Goal: Task Accomplishment & Management: Use online tool/utility

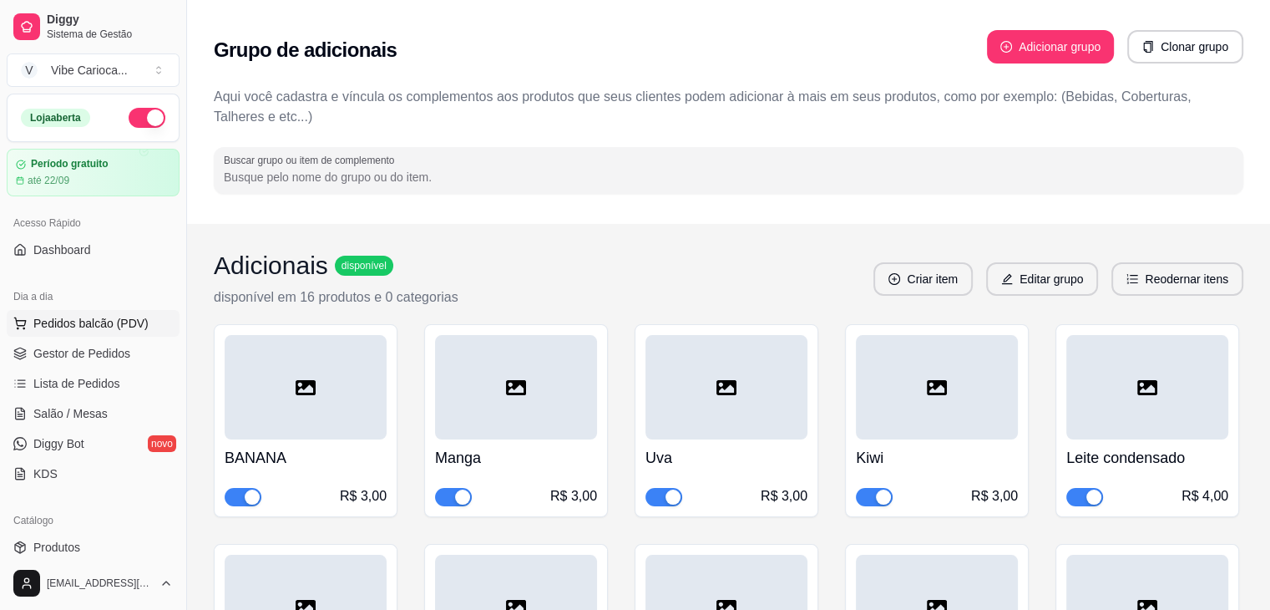
click at [95, 324] on span "Pedidos balcão (PDV)" at bounding box center [90, 323] width 115 height 17
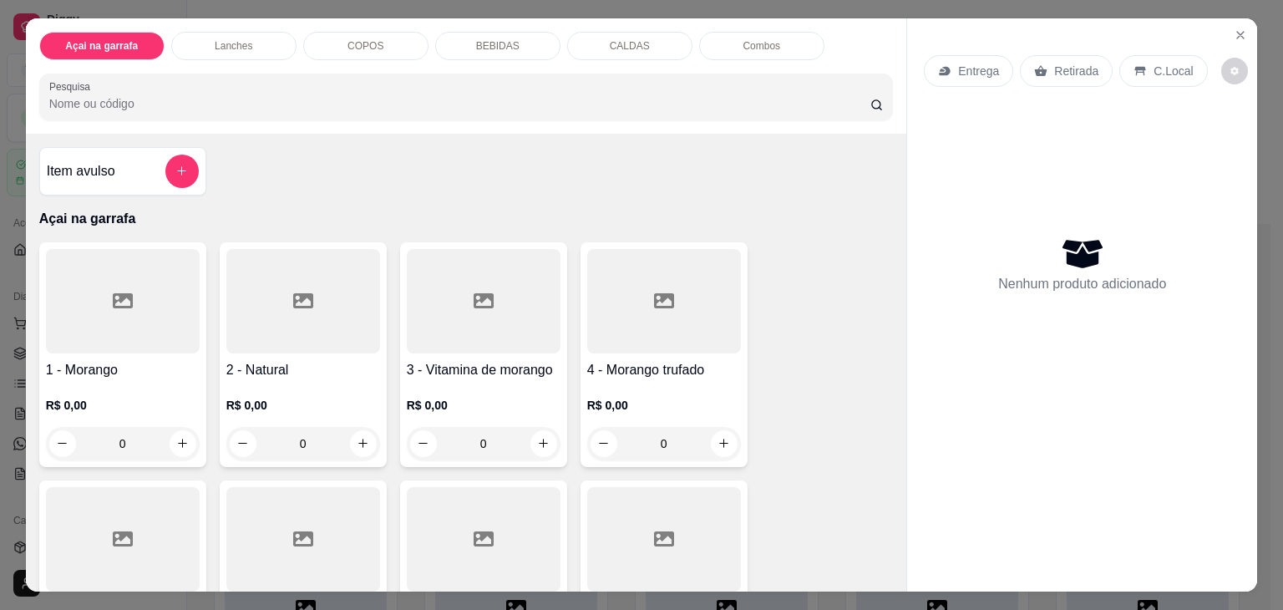
click at [378, 32] on div "COPOS" at bounding box center [365, 46] width 125 height 28
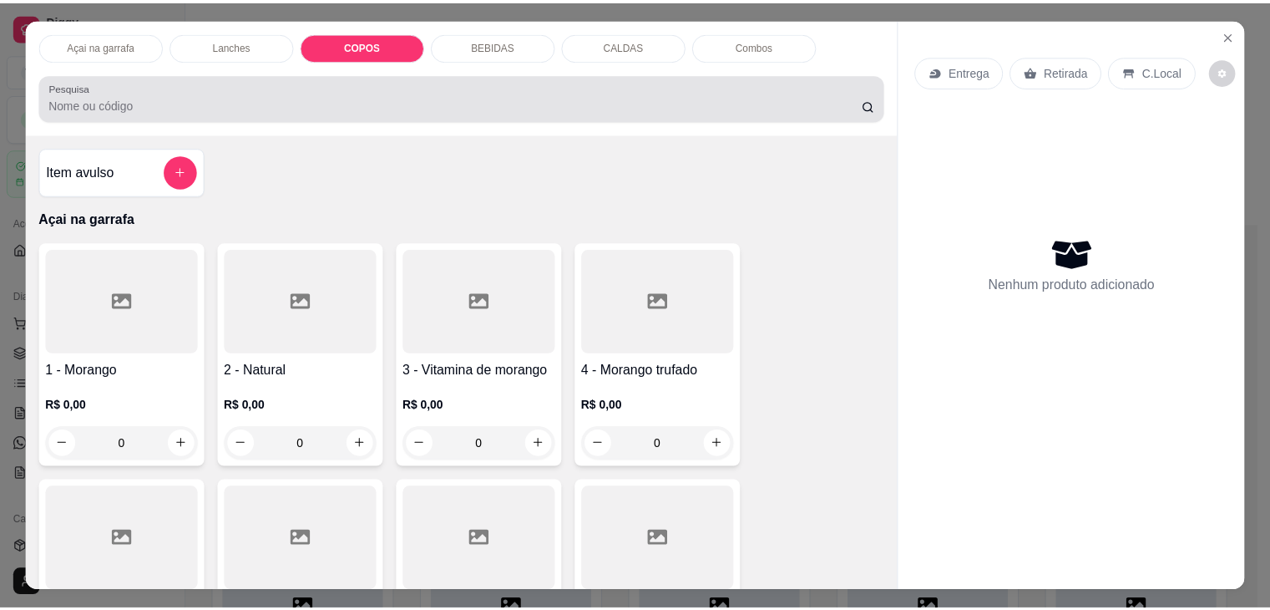
scroll to position [41, 0]
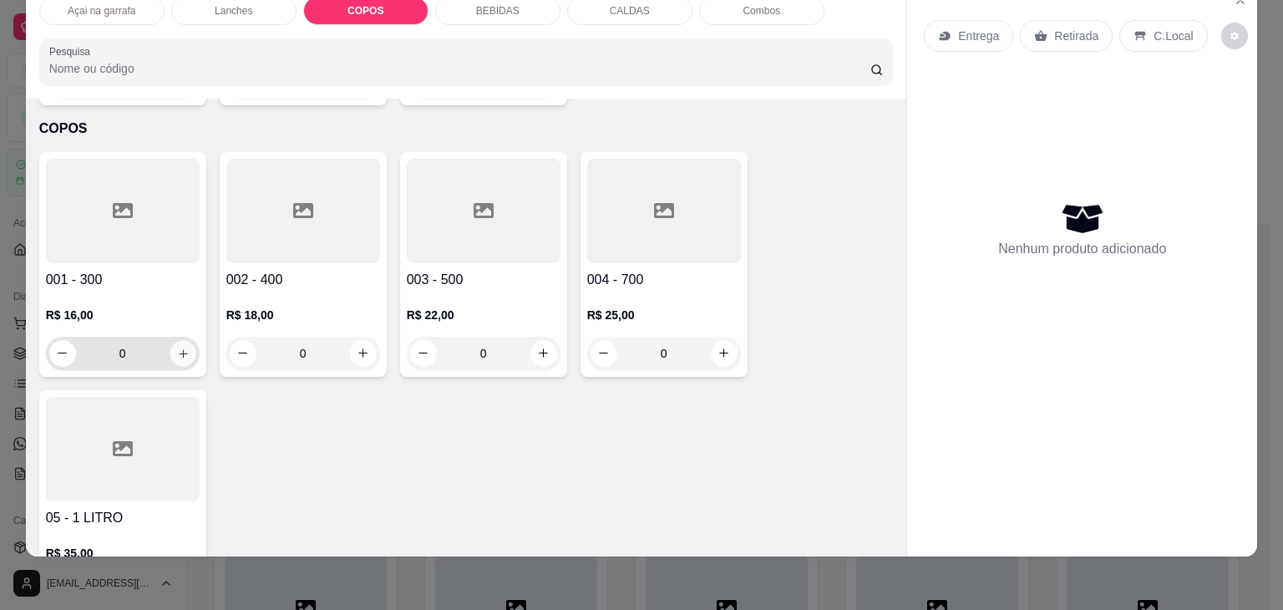
click at [170, 340] on button "increase-product-quantity" at bounding box center [183, 353] width 26 height 26
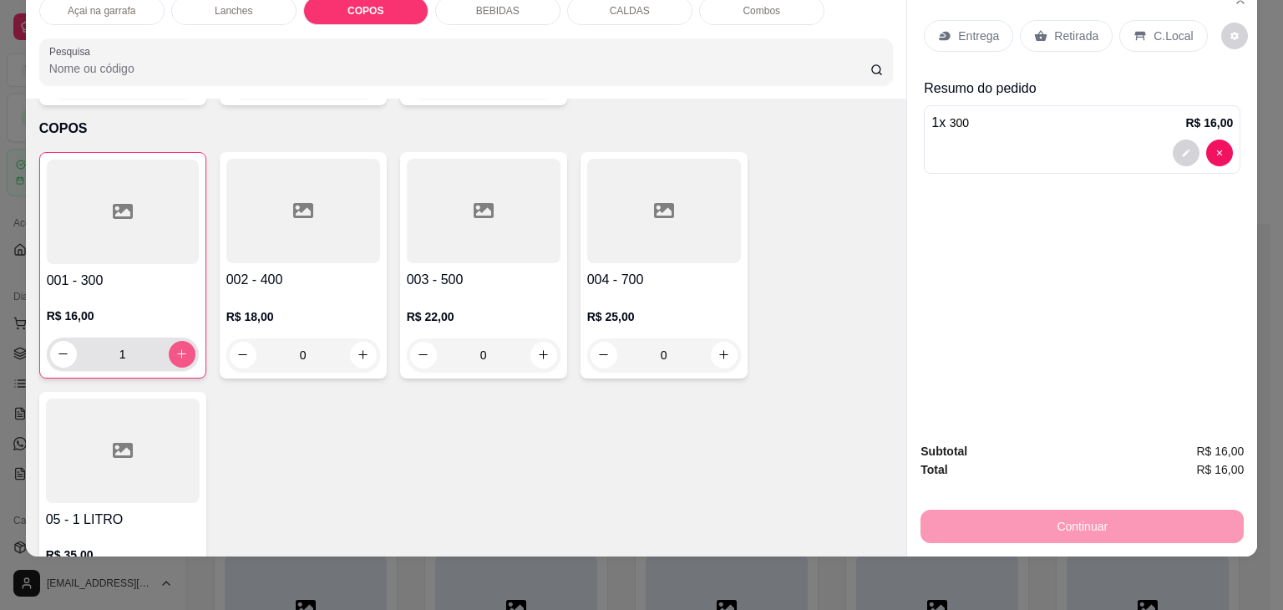
click at [169, 341] on button "increase-product-quantity" at bounding box center [182, 354] width 27 height 27
type input "2"
click at [1153, 28] on p "C.Local" at bounding box center [1172, 36] width 39 height 17
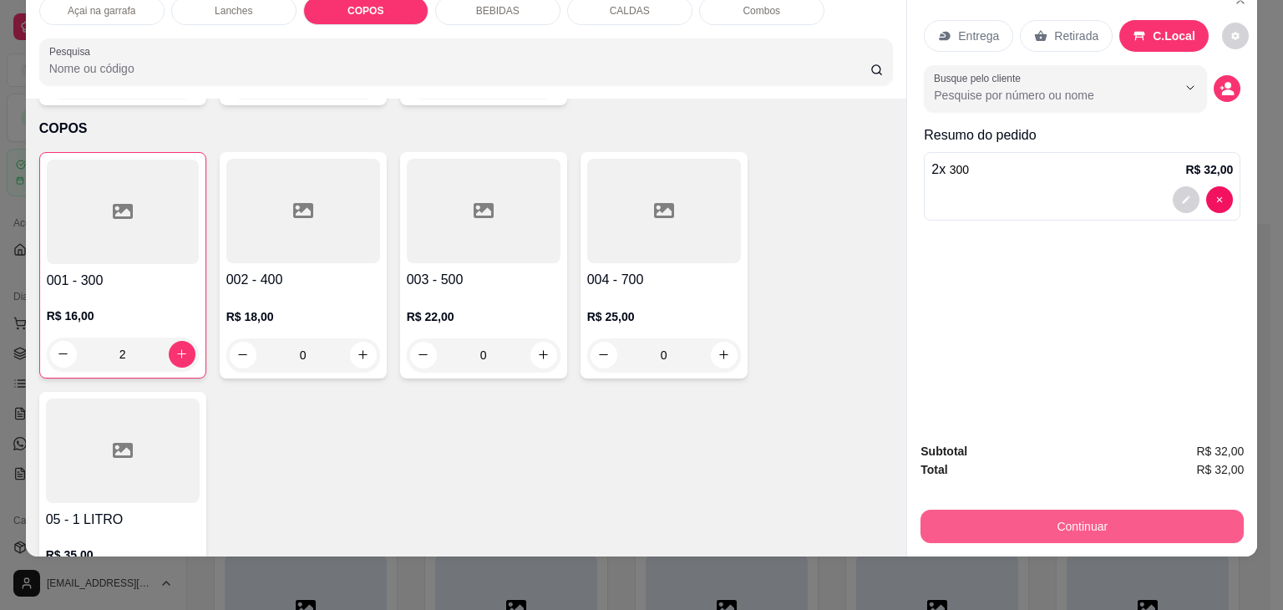
click at [1087, 513] on button "Continuar" at bounding box center [1081, 525] width 323 height 33
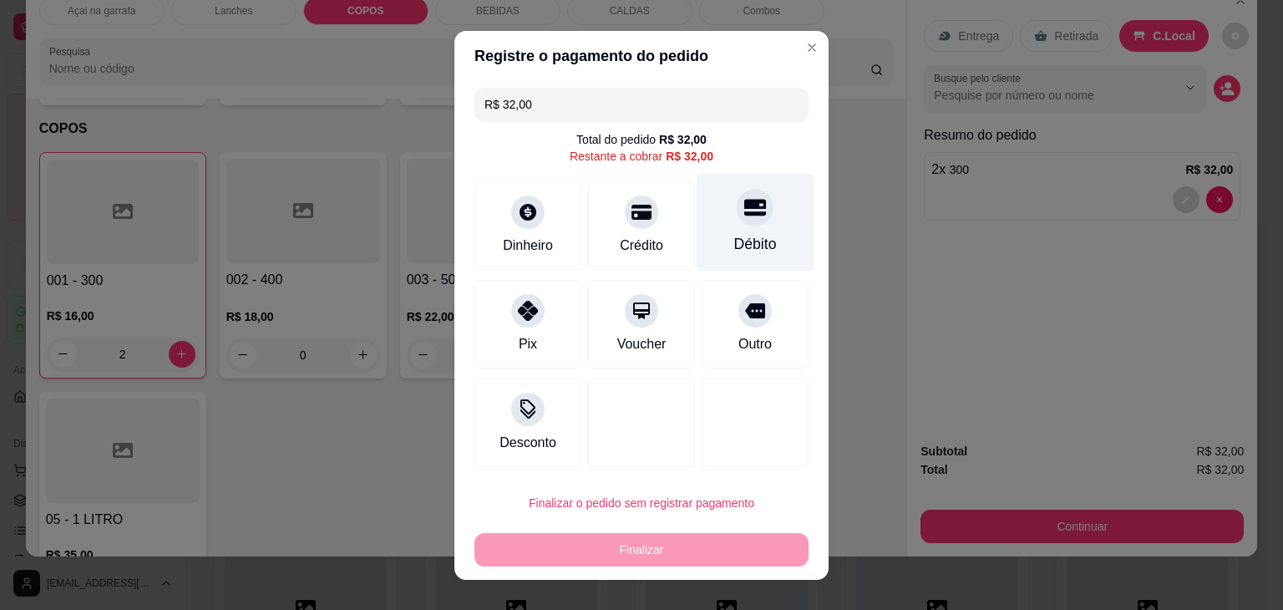
click at [737, 225] on div at bounding box center [755, 207] width 37 height 37
type input "R$ 0,00"
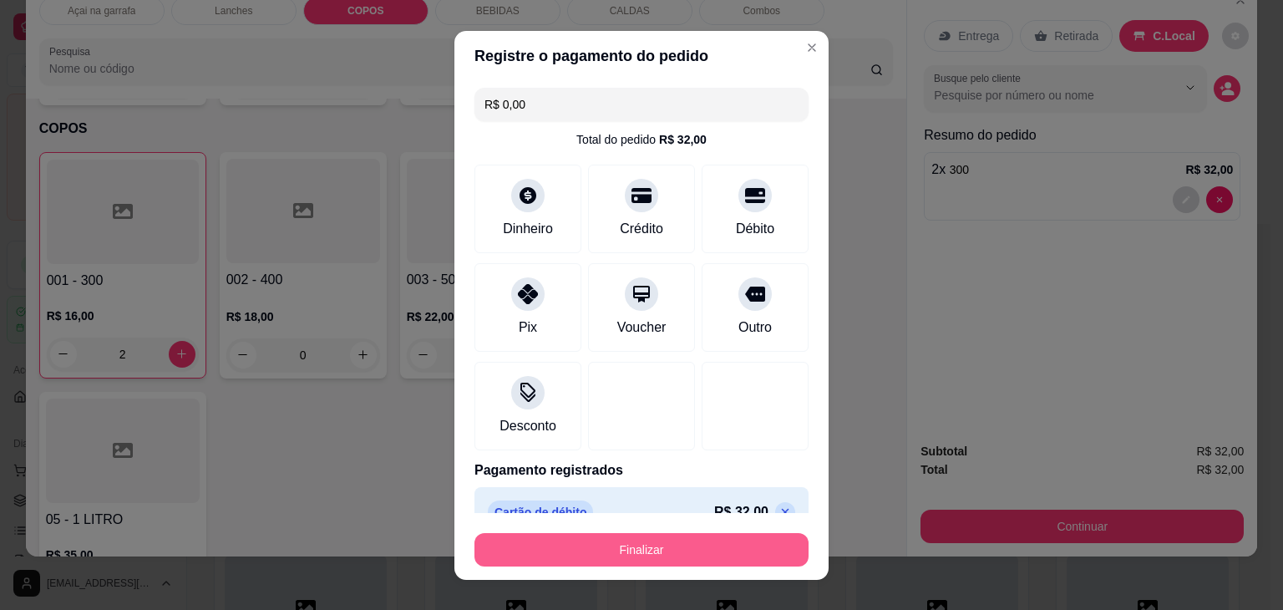
click at [696, 542] on button "Finalizar" at bounding box center [641, 549] width 334 height 33
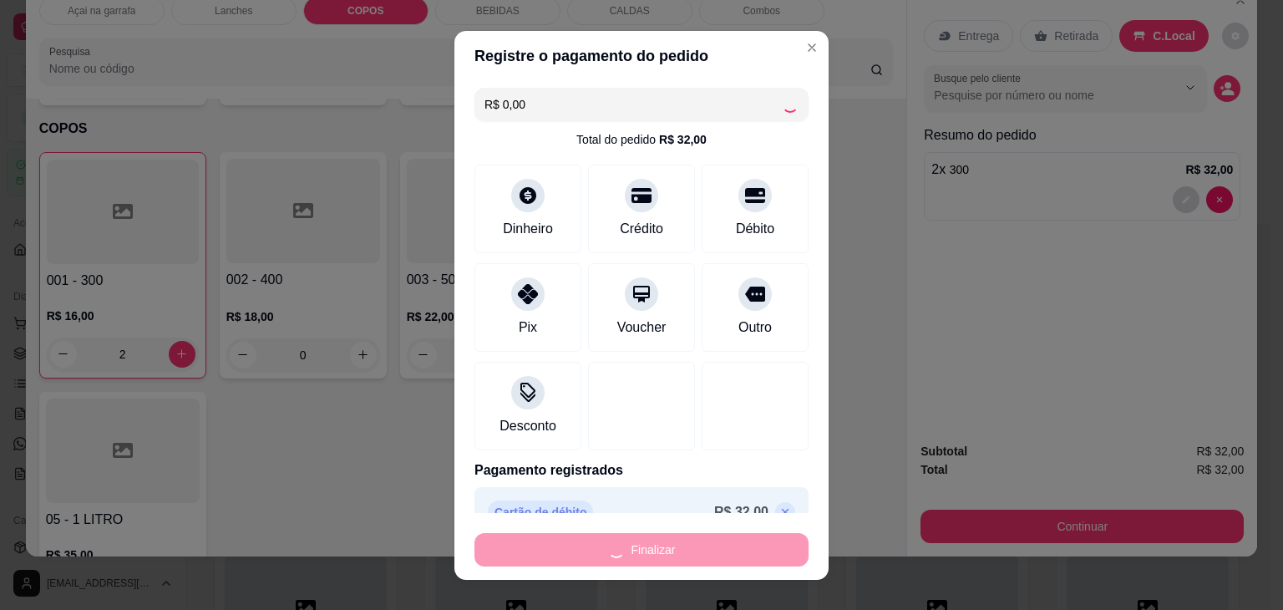
type input "0"
type input "-R$ 32,00"
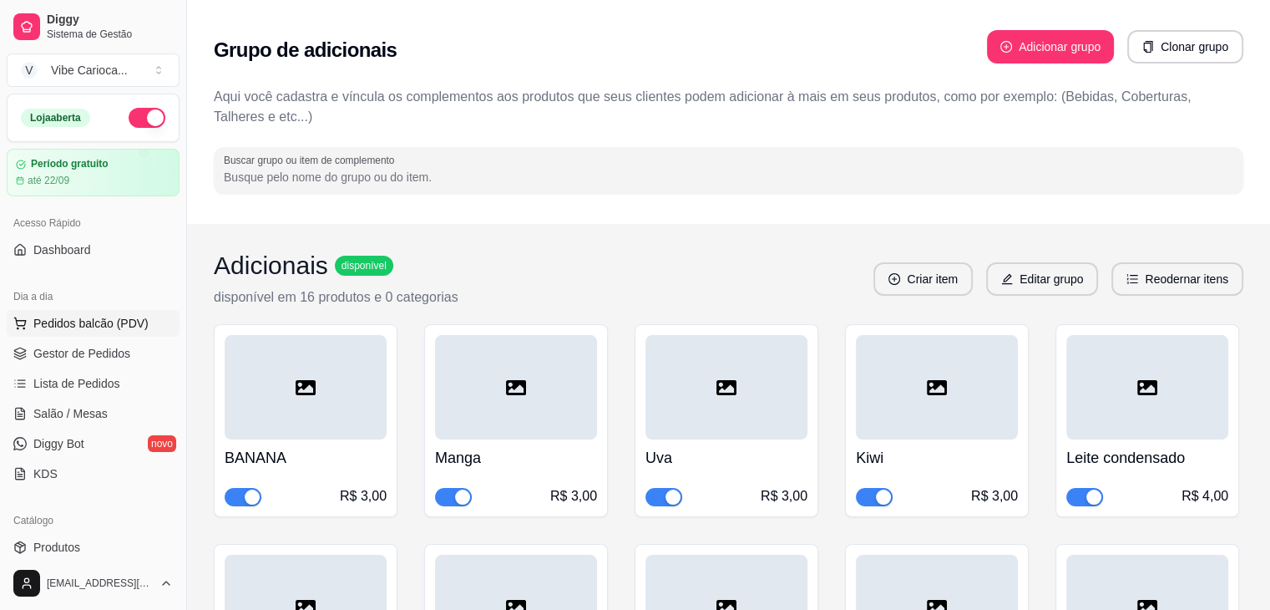
click at [63, 329] on span "Pedidos balcão (PDV)" at bounding box center [90, 323] width 115 height 17
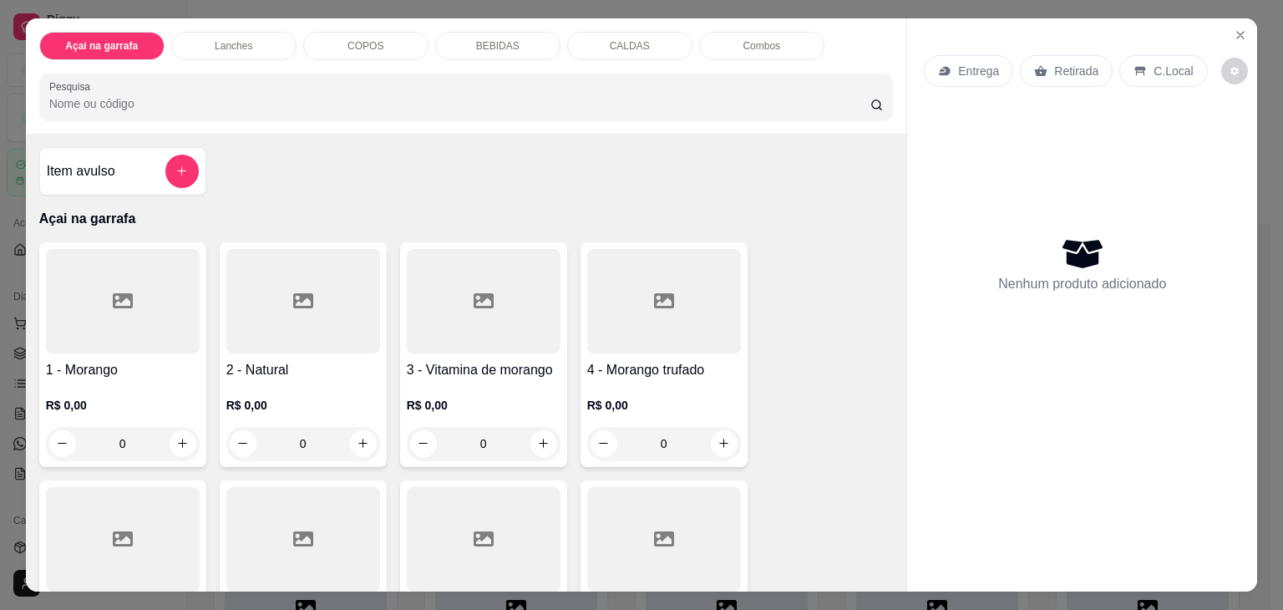
click at [239, 321] on div at bounding box center [303, 301] width 154 height 104
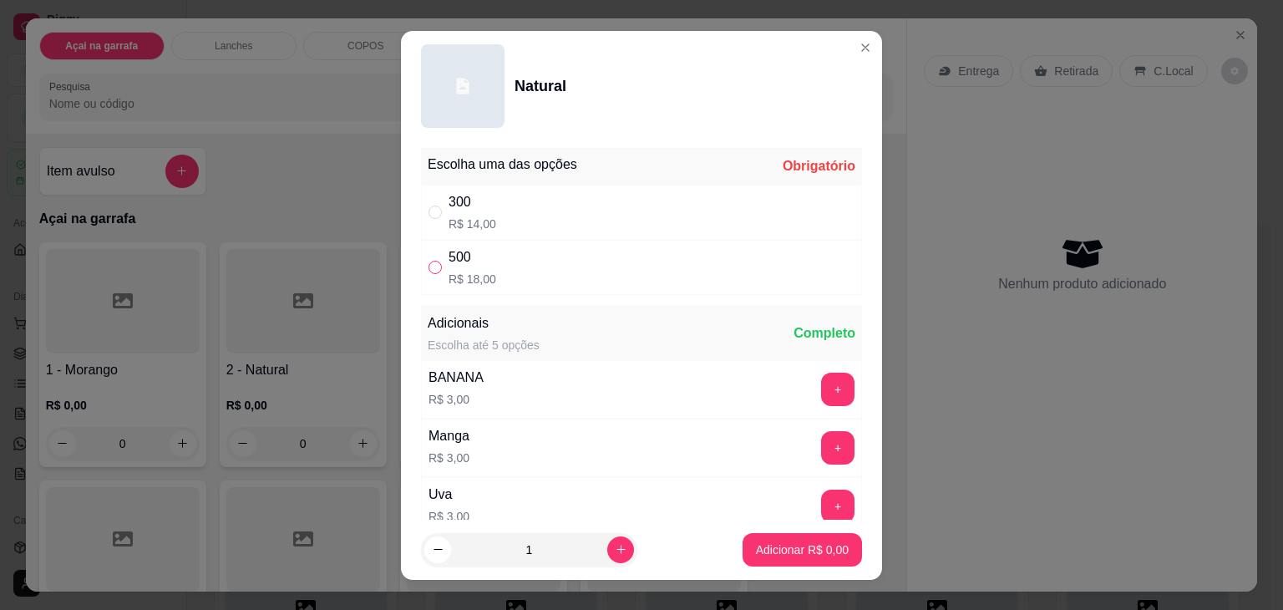
click at [432, 264] on input "" at bounding box center [434, 267] width 13 height 13
radio input "true"
click at [777, 555] on p "Adicionar R$ 18,00" at bounding box center [799, 549] width 97 height 16
type input "1"
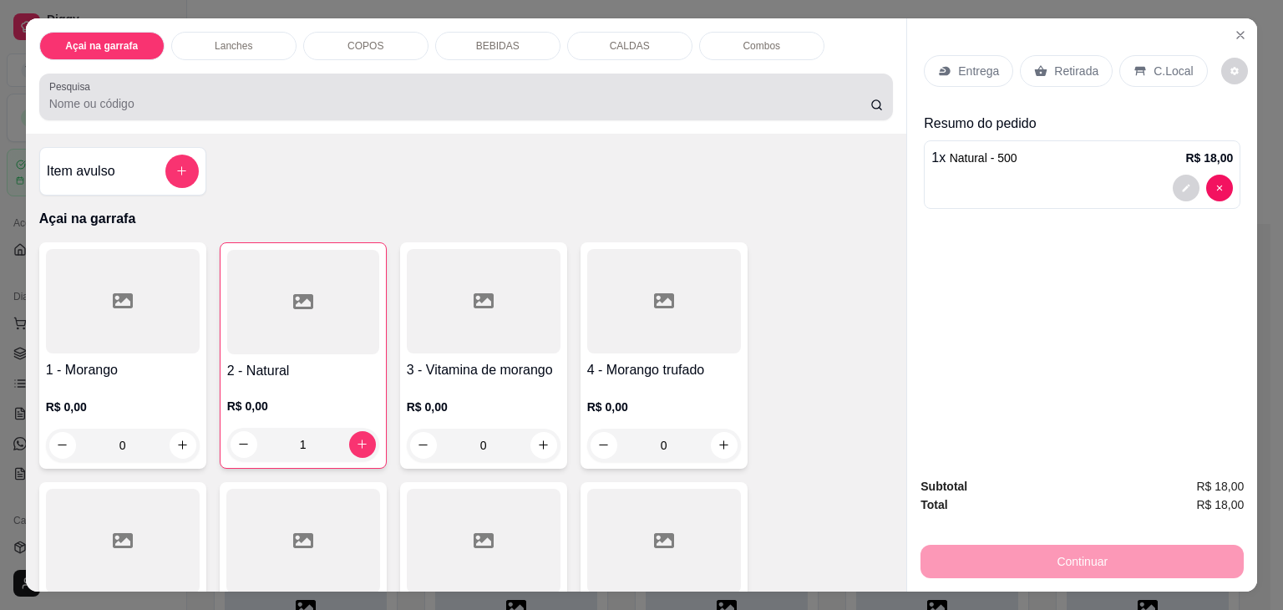
click at [147, 95] on input "Pesquisa" at bounding box center [459, 103] width 821 height 17
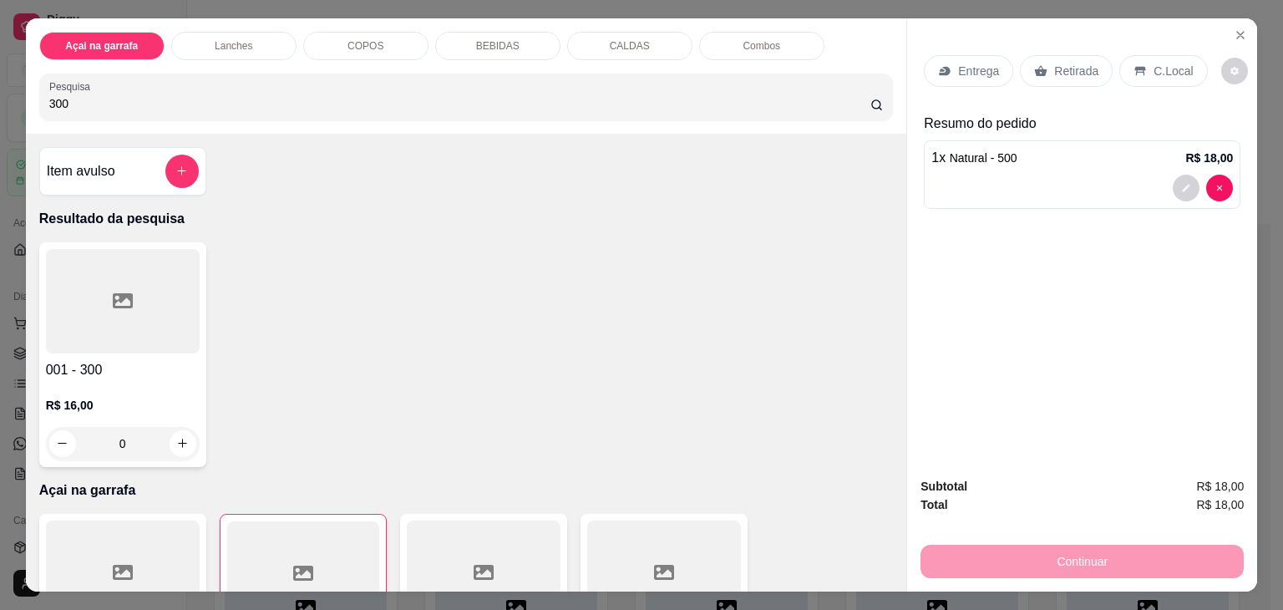
type input "300"
click at [130, 278] on div at bounding box center [123, 301] width 154 height 104
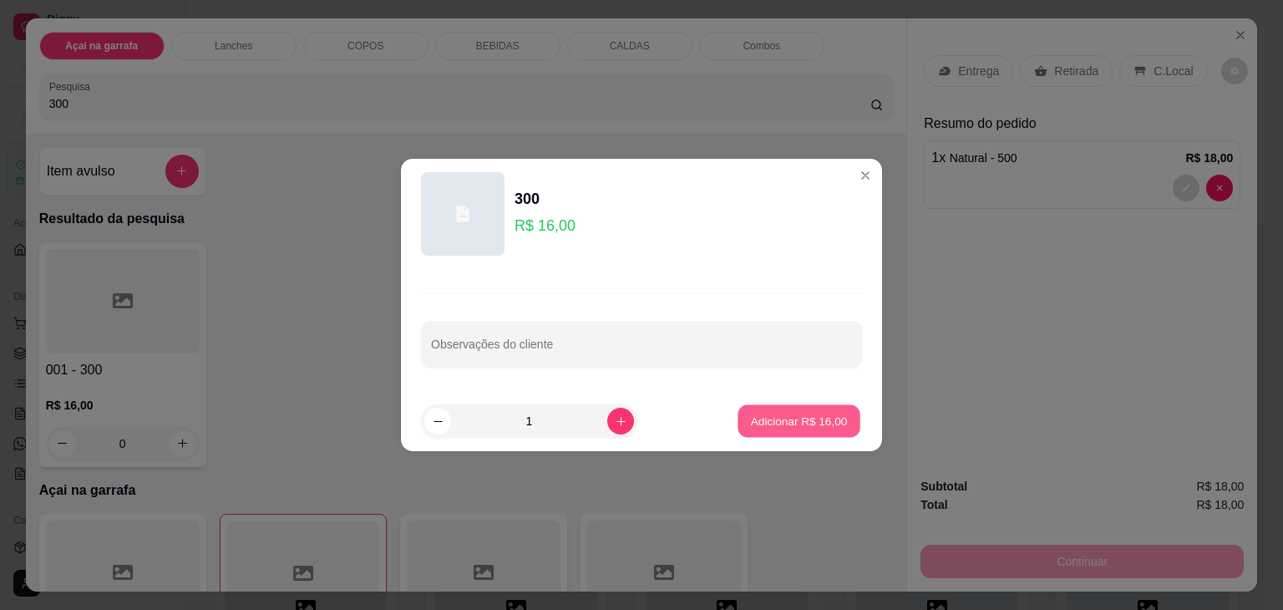
click at [751, 413] on p "Adicionar R$ 16,00" at bounding box center [799, 421] width 97 height 16
type input "1"
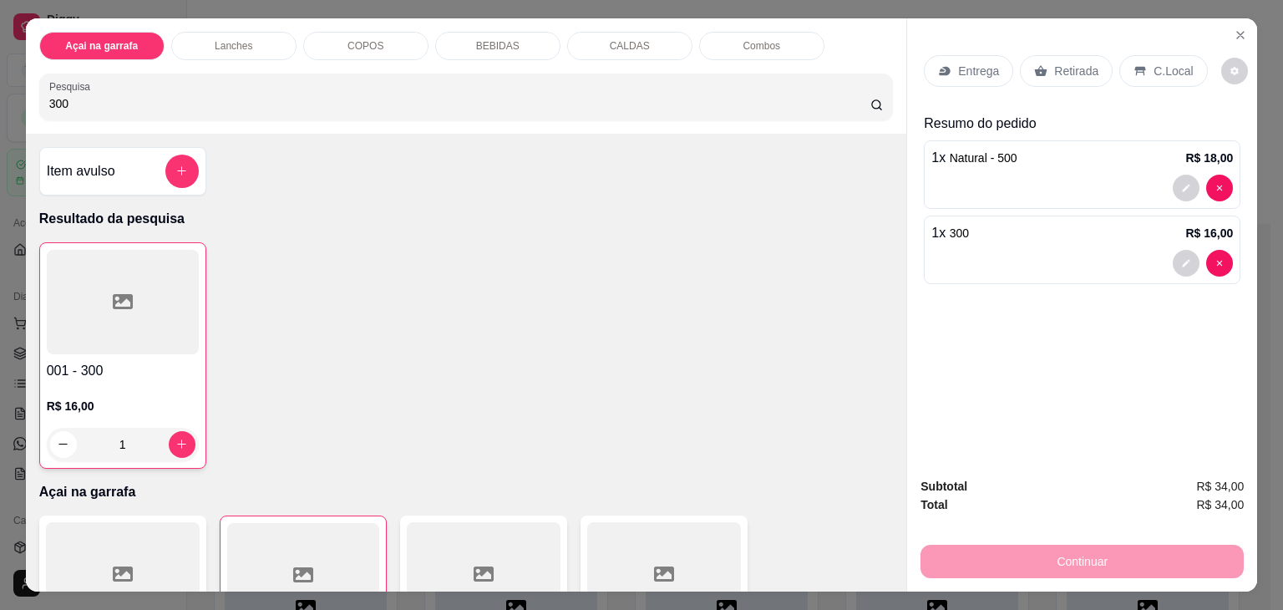
click at [1182, 68] on div "C.Local" at bounding box center [1163, 71] width 88 height 32
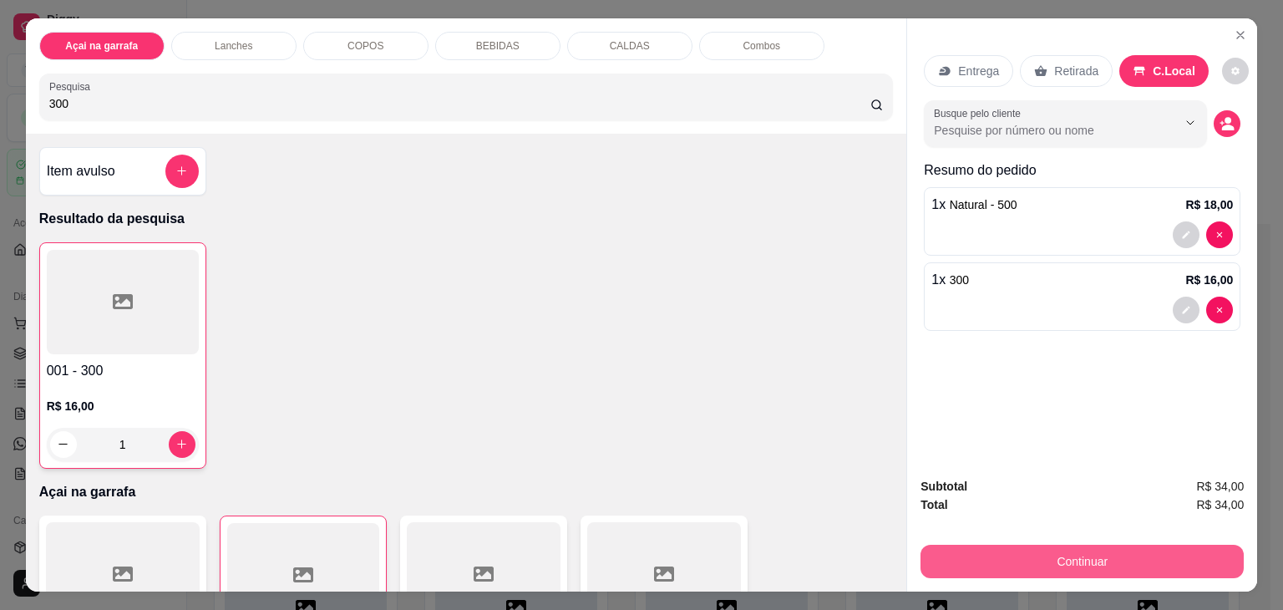
click at [1015, 550] on button "Continuar" at bounding box center [1081, 560] width 323 height 33
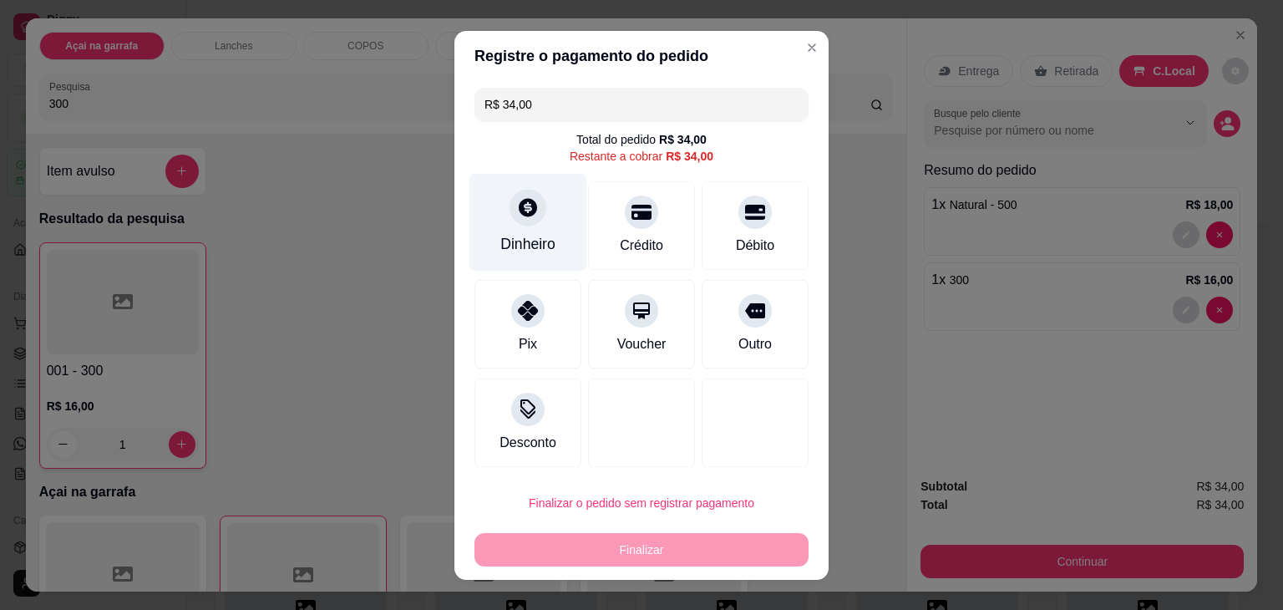
click at [519, 205] on icon at bounding box center [528, 207] width 18 height 18
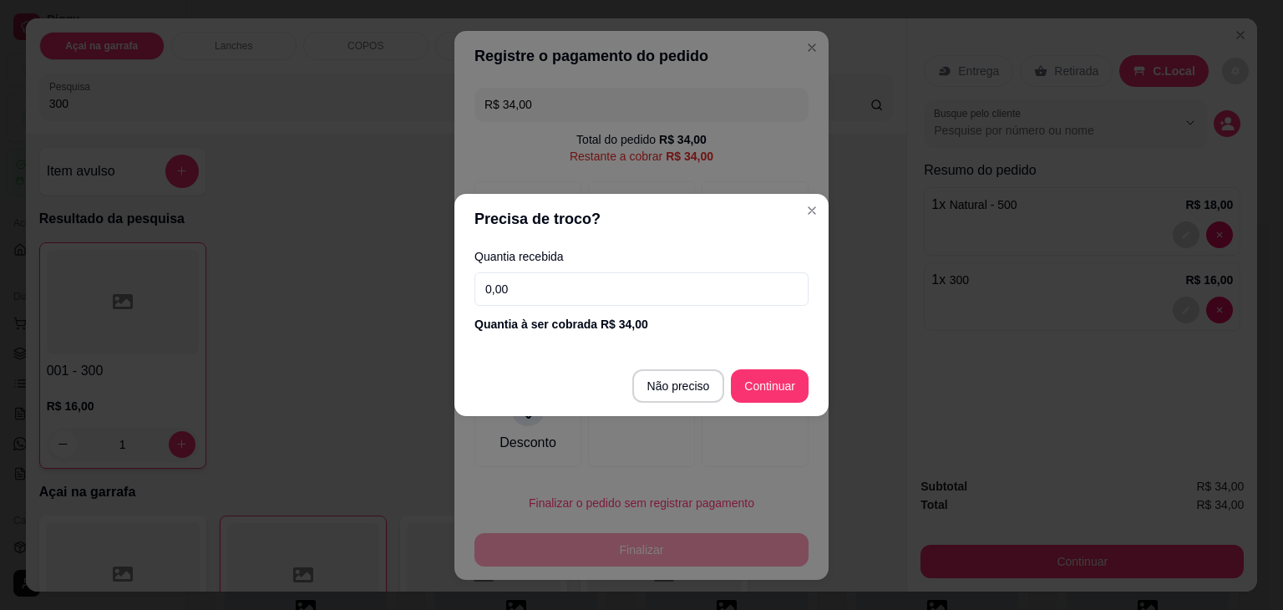
click at [554, 288] on input "0,00" at bounding box center [641, 288] width 334 height 33
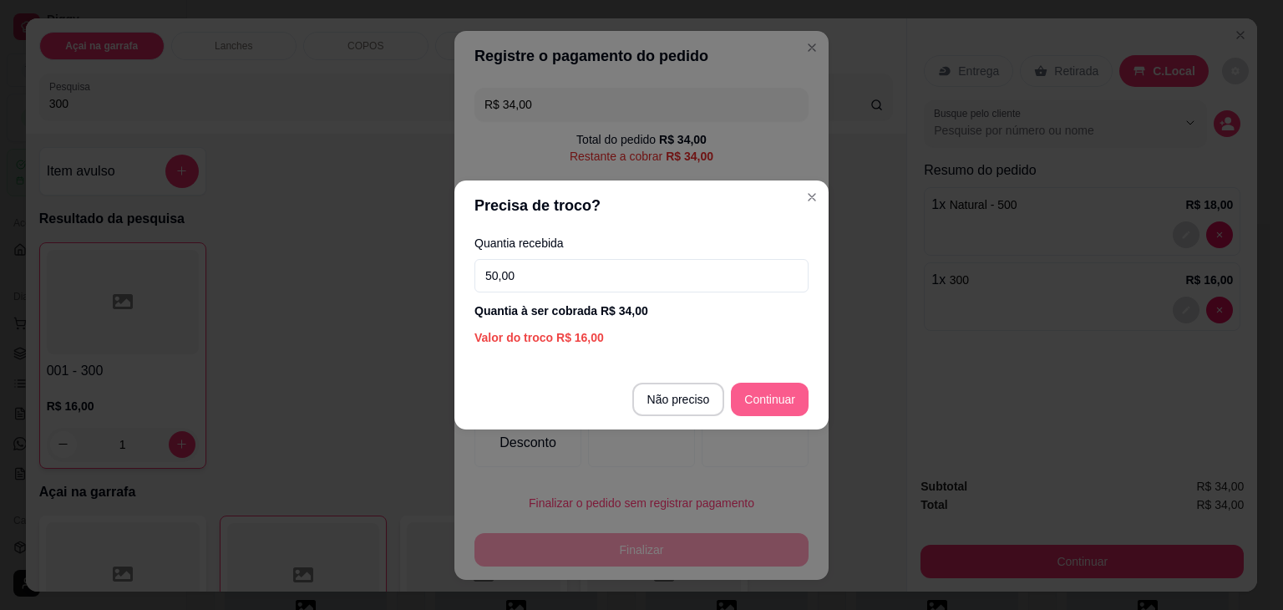
type input "50,00"
type input "R$ 0,00"
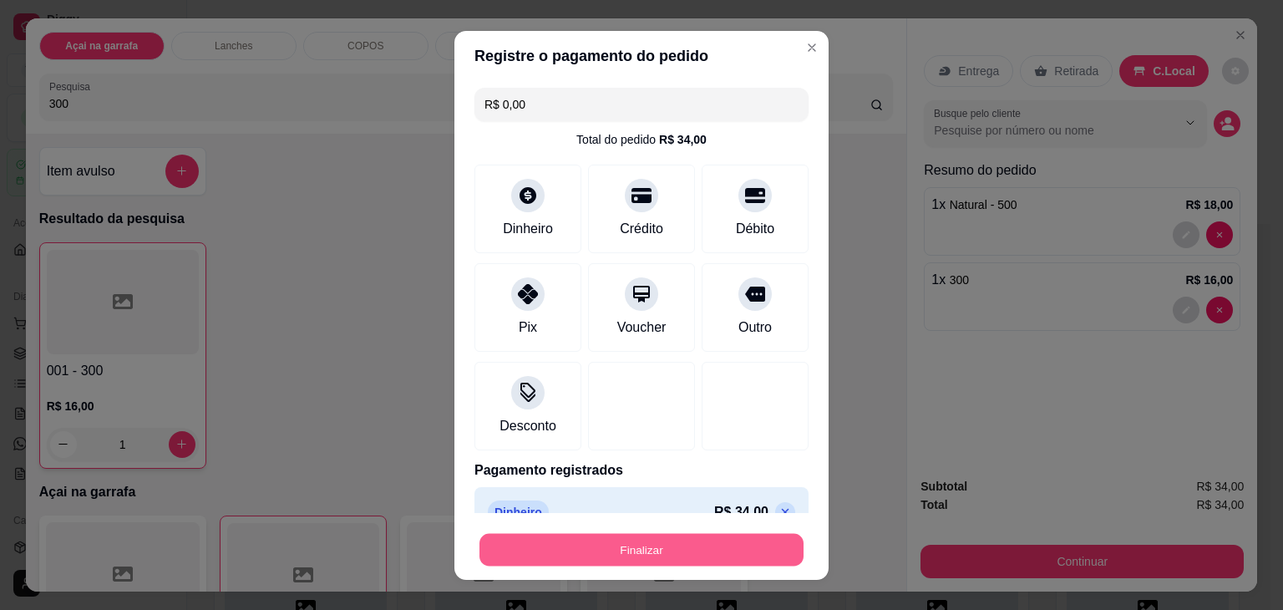
click at [655, 539] on button "Finalizar" at bounding box center [641, 549] width 324 height 33
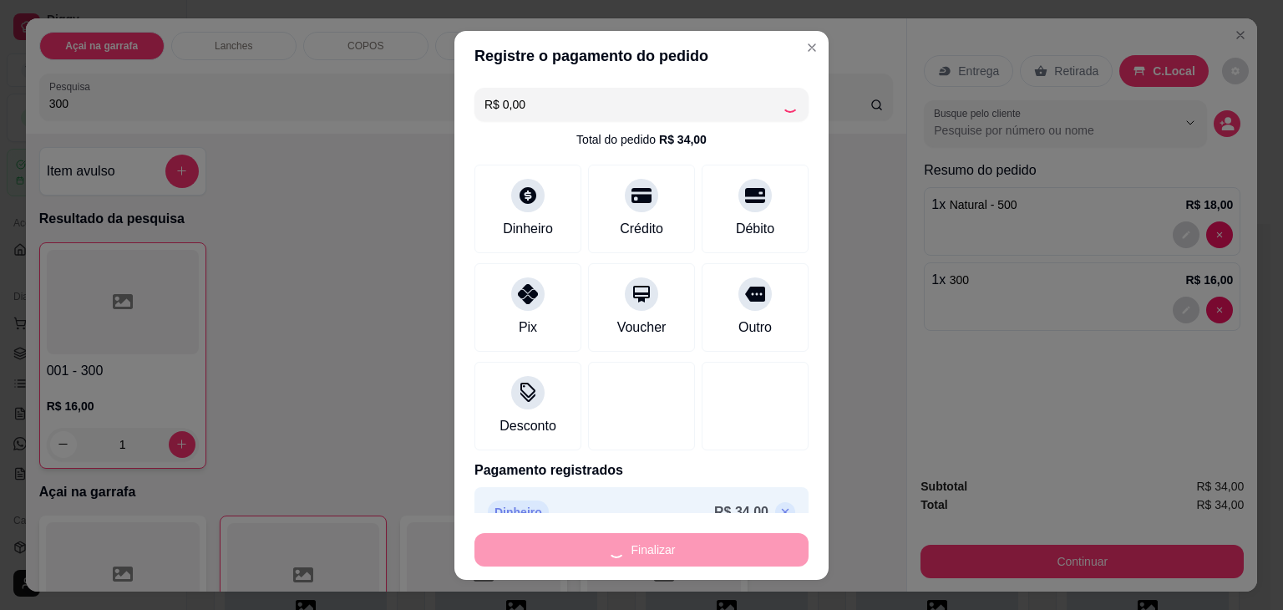
type input "0"
type input "-R$ 34,00"
